Goal: Information Seeking & Learning: Learn about a topic

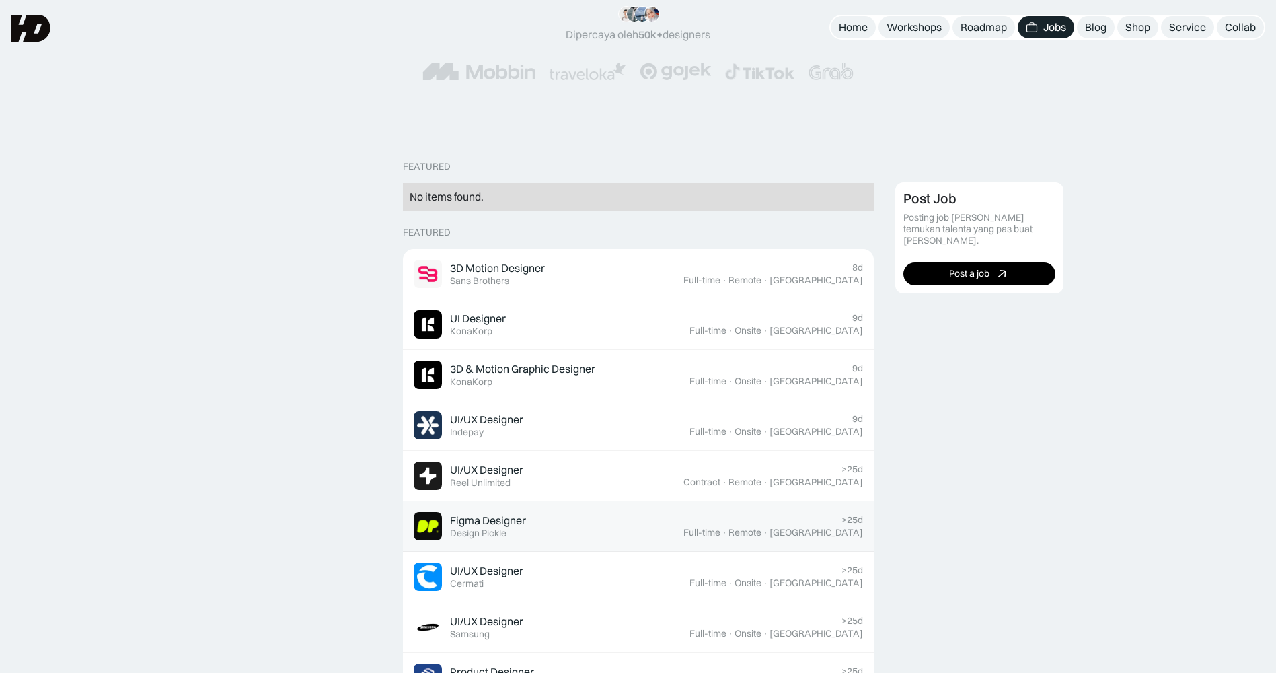
scroll to position [202, 0]
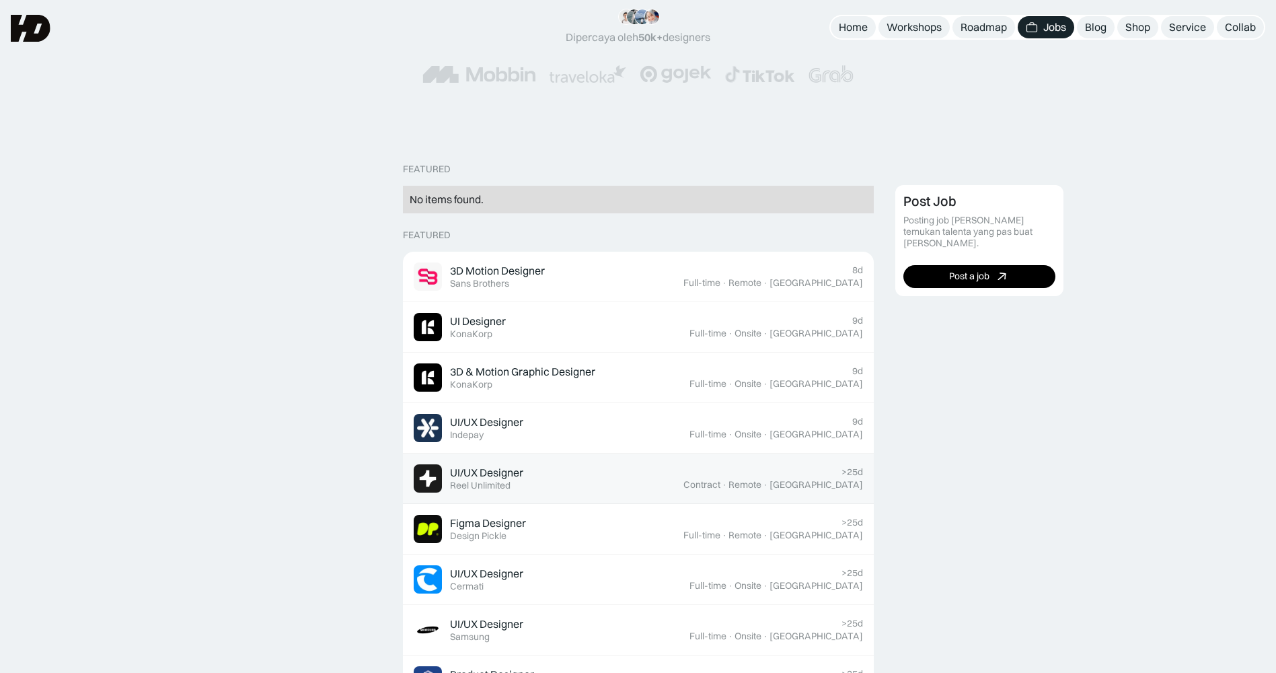
click at [503, 469] on div "UI/UX Designer" at bounding box center [486, 473] width 73 height 14
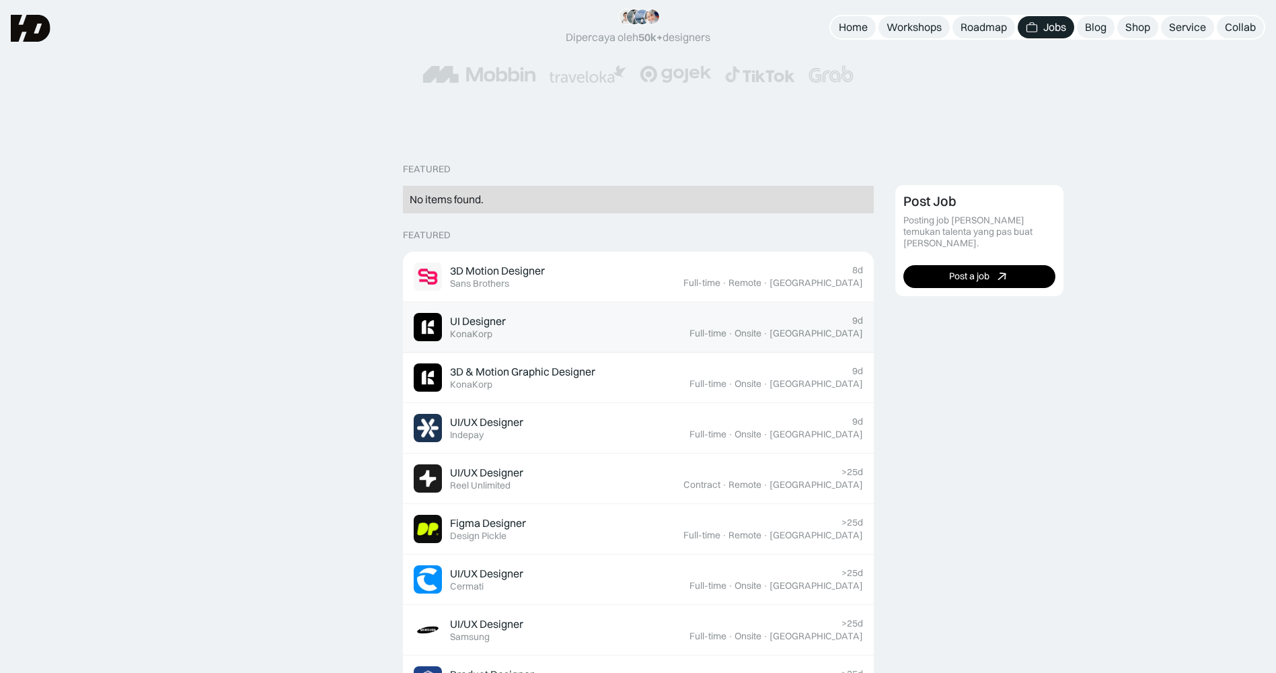
click at [690, 318] on div "UI Designer Featured KonaKorp" at bounding box center [552, 327] width 276 height 28
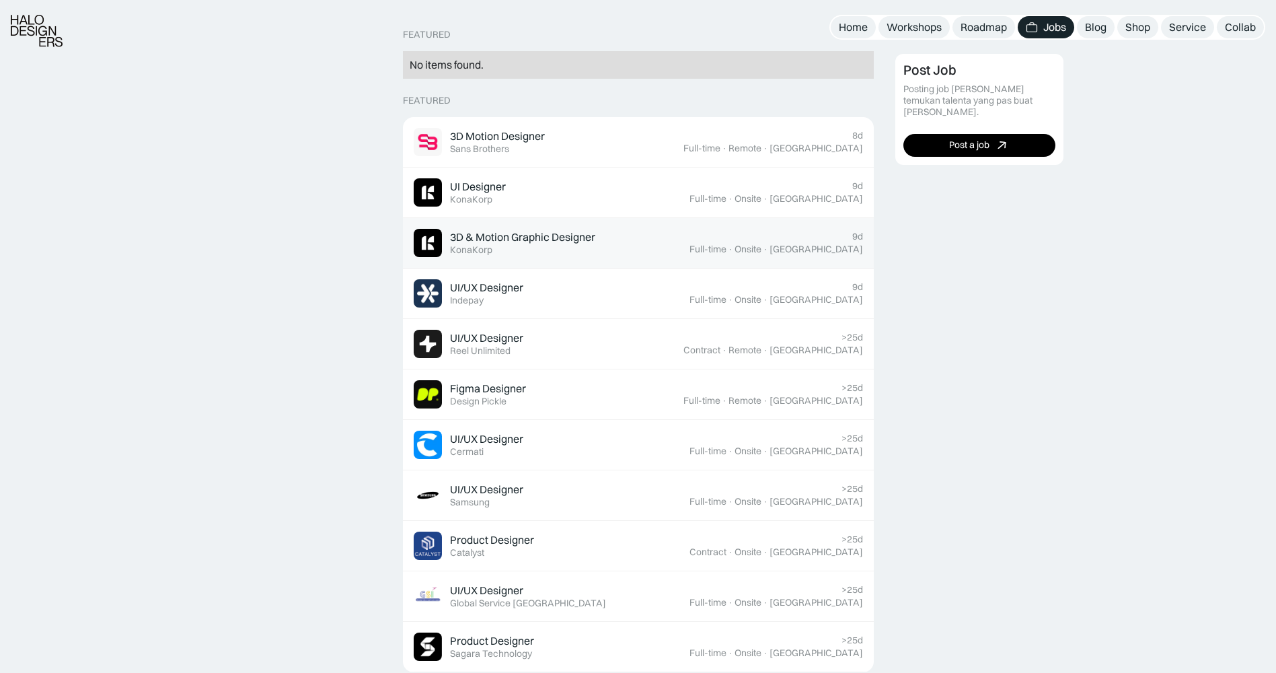
scroll to position [404, 0]
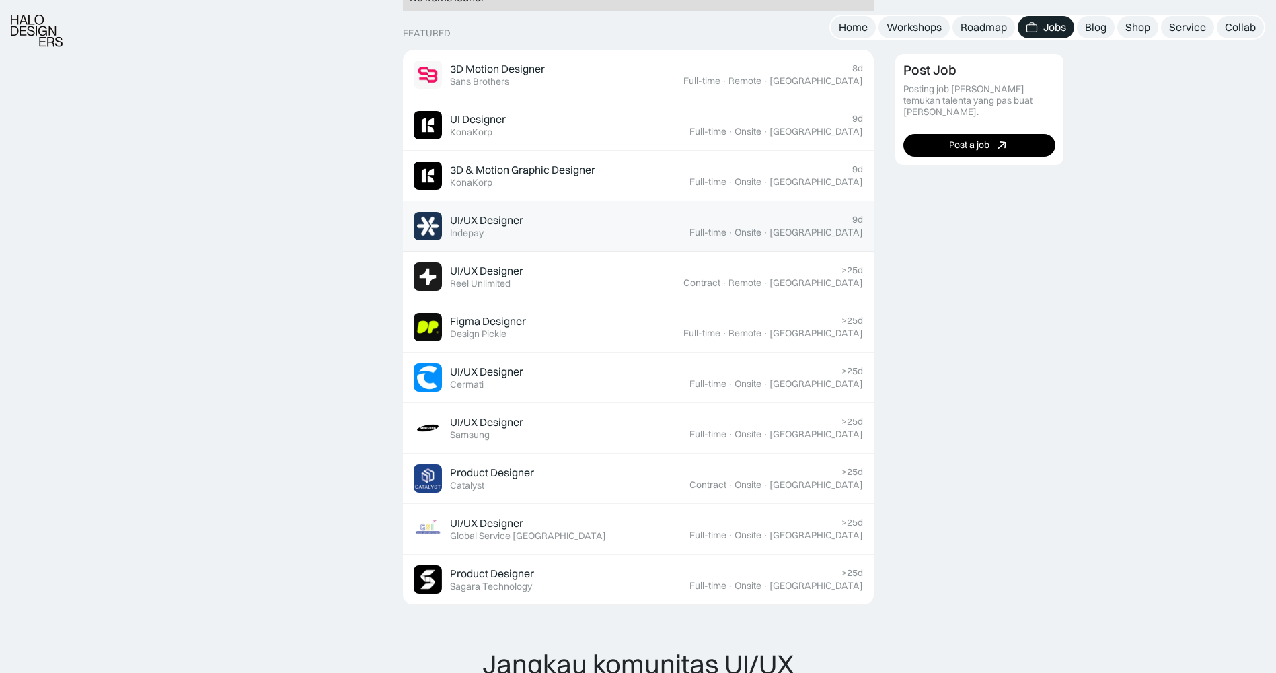
click at [503, 229] on div "UI/UX Designer Featured Indepay" at bounding box center [486, 226] width 73 height 26
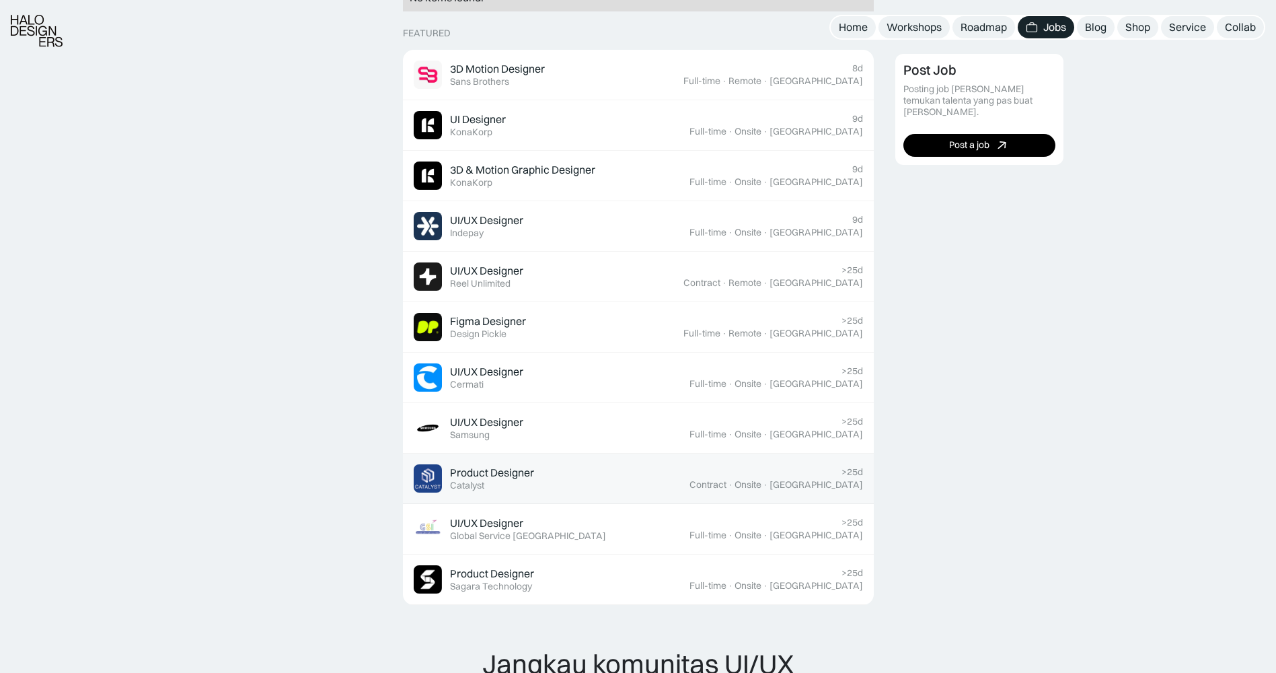
click at [583, 478] on div "Product Designer Featured Catalyst" at bounding box center [552, 478] width 276 height 28
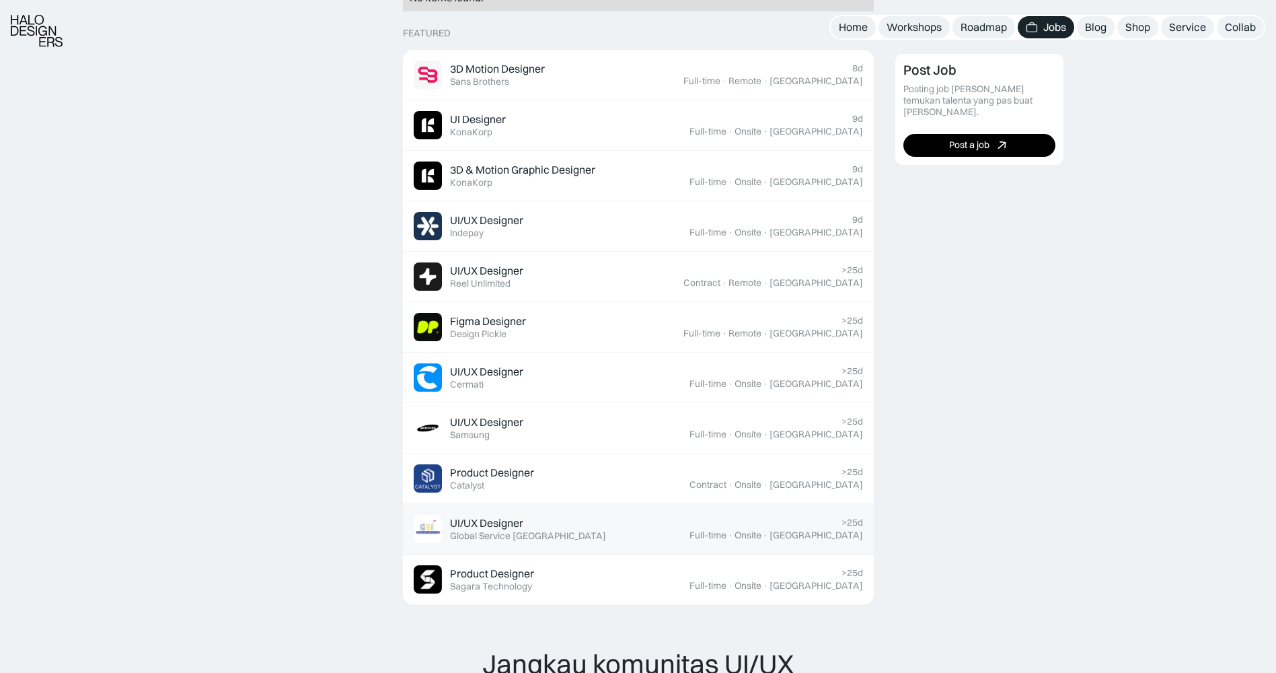
click at [690, 540] on div "UI/UX Designer Featured Global Service Indonesia" at bounding box center [552, 529] width 276 height 28
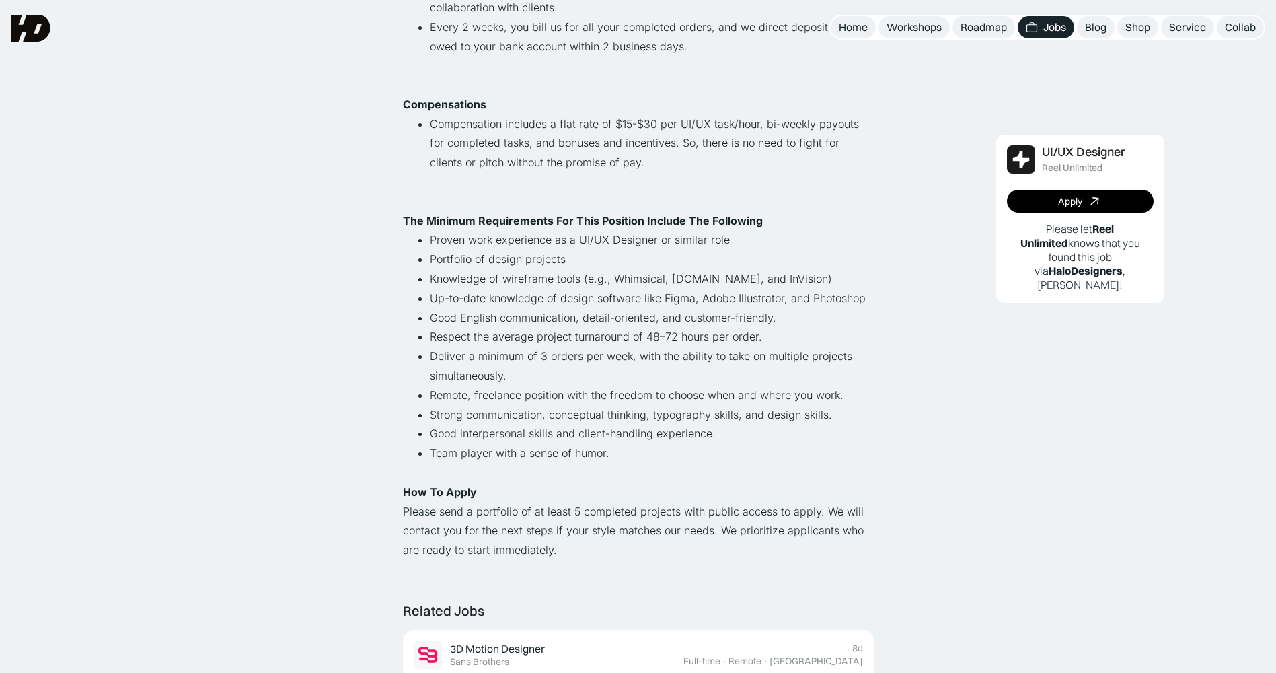
scroll to position [673, 0]
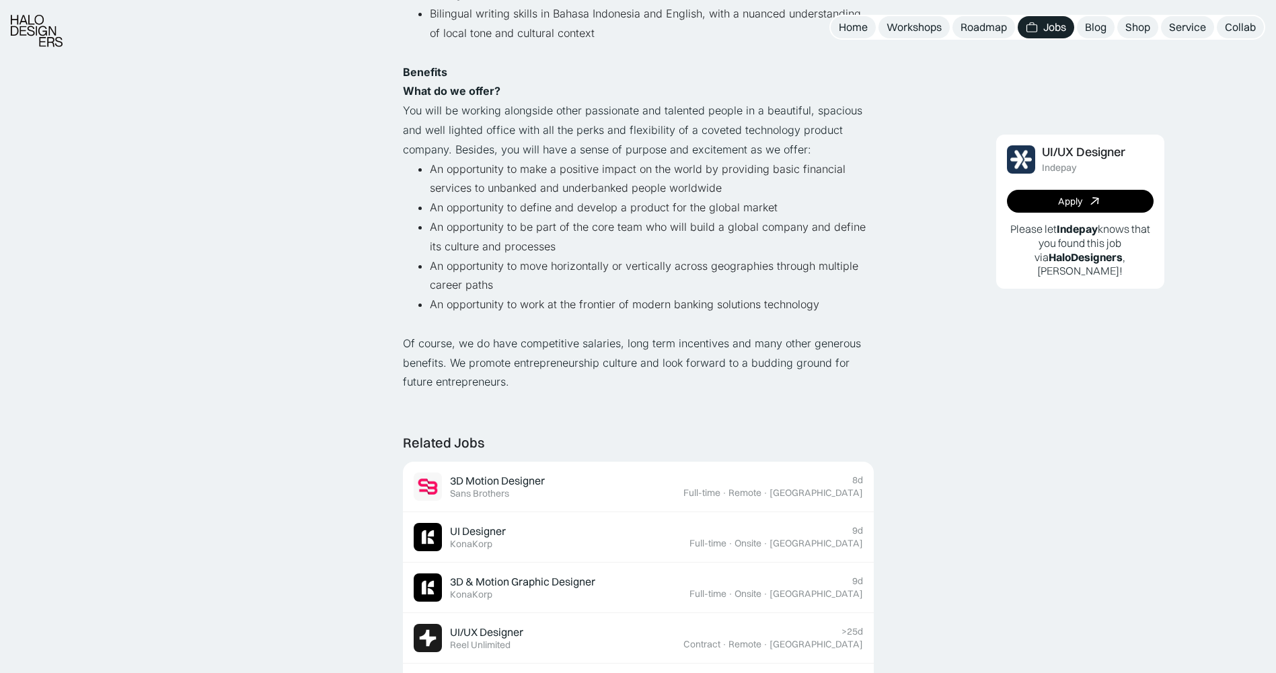
scroll to position [875, 0]
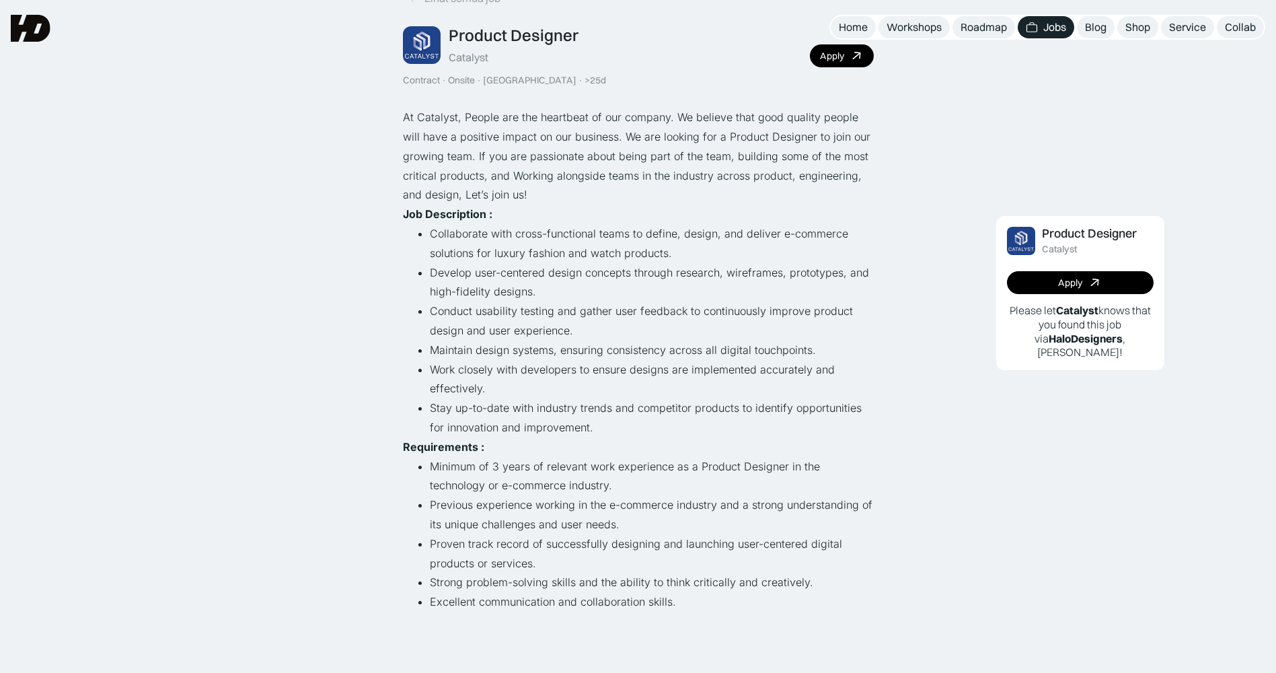
scroll to position [202, 0]
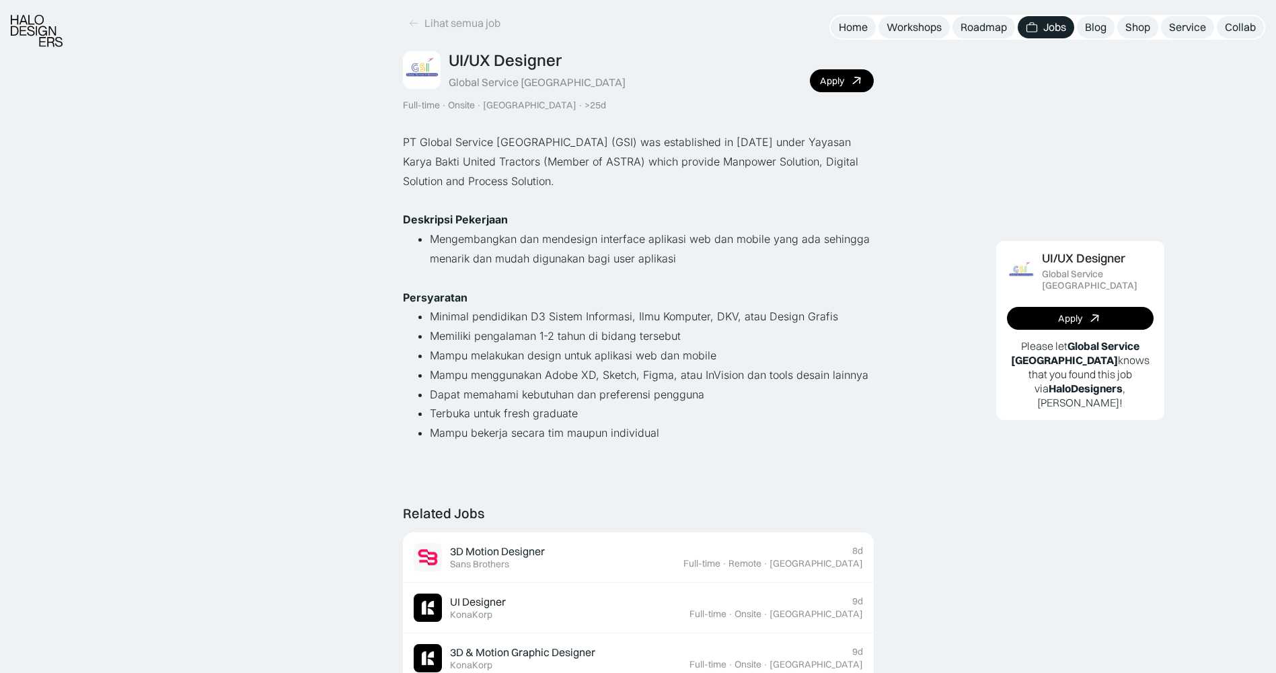
scroll to position [135, 0]
